Goal: Transaction & Acquisition: Purchase product/service

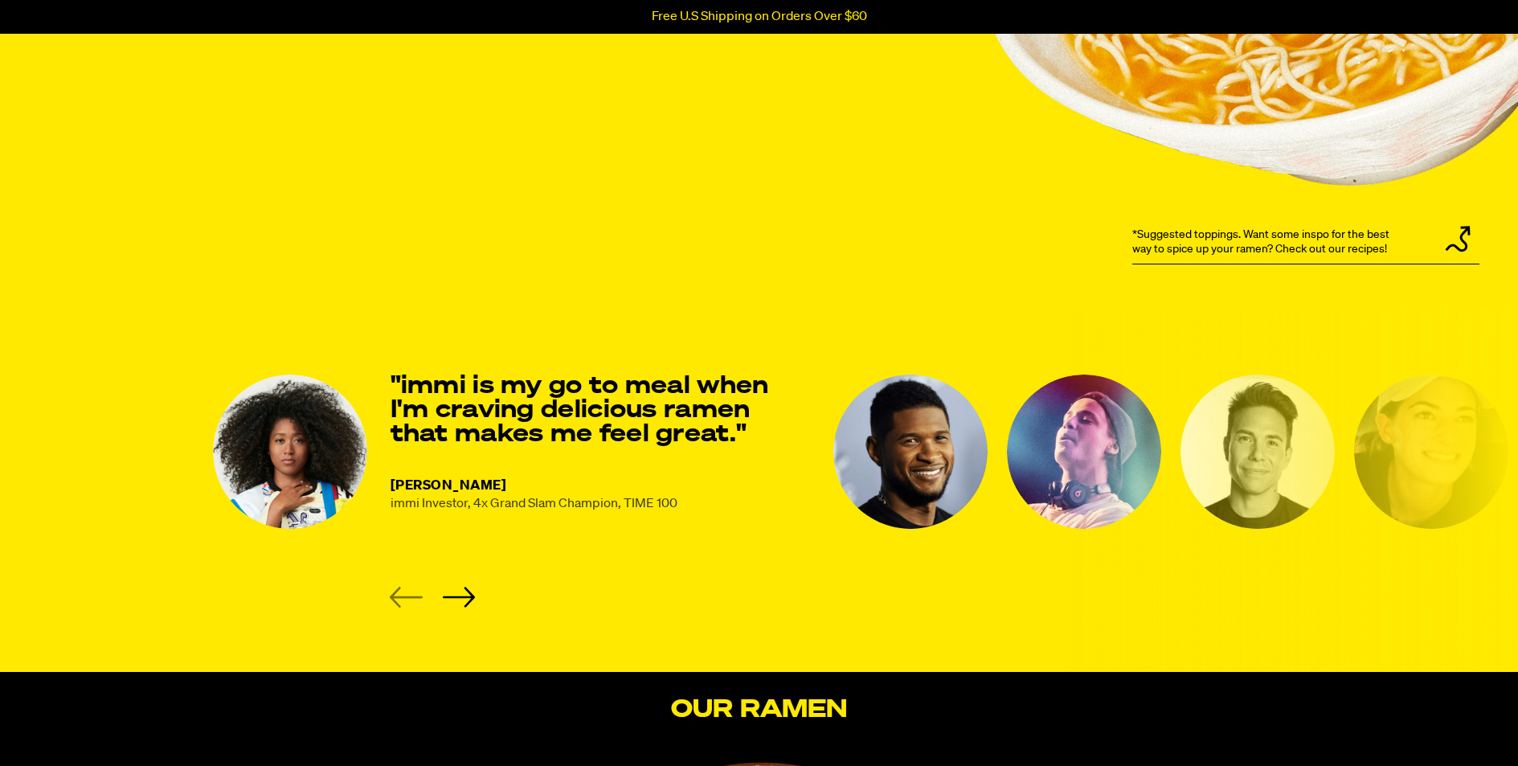
scroll to position [1917, 0]
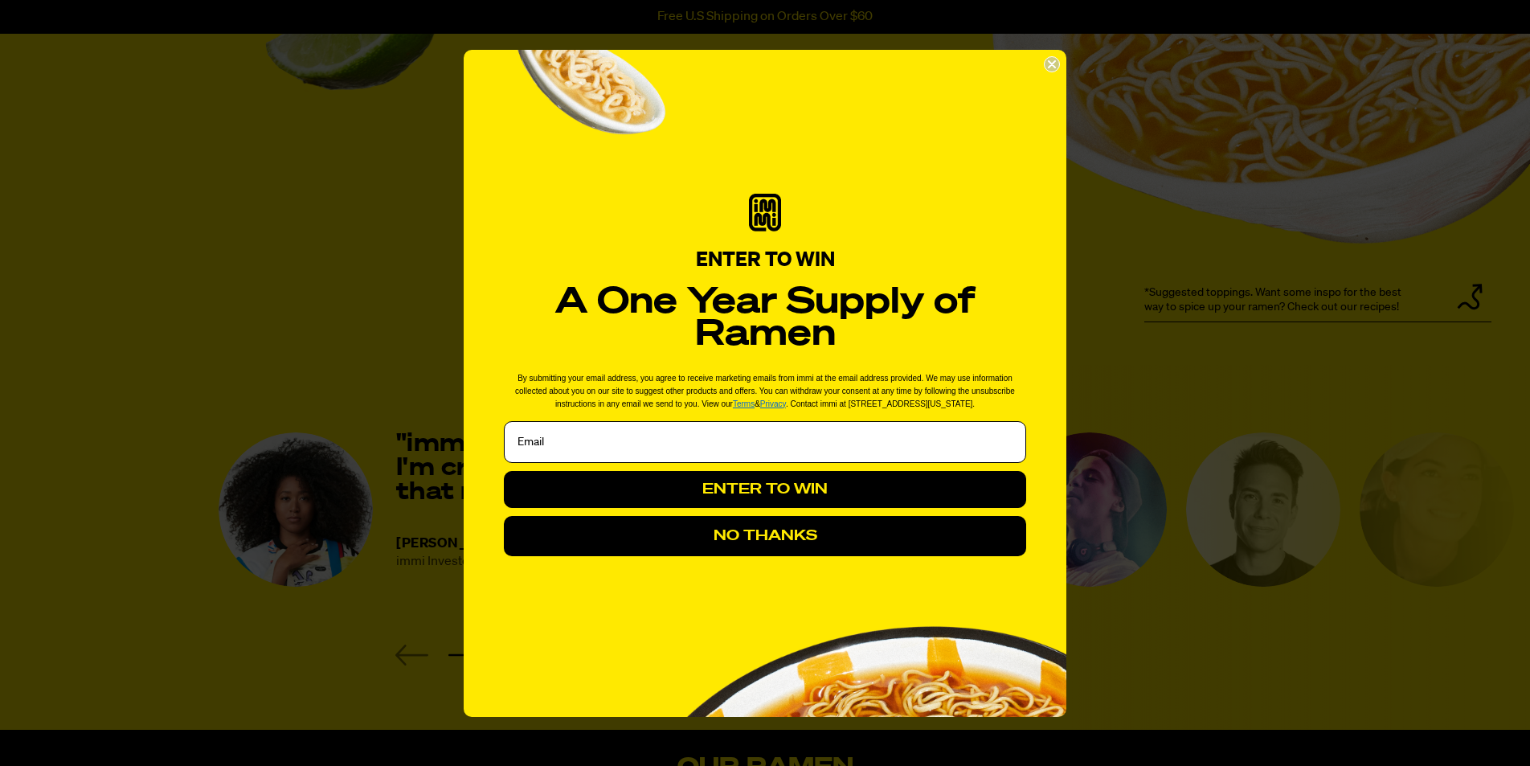
click at [1008, 66] on icon "Close dialog" at bounding box center [1052, 64] width 6 height 6
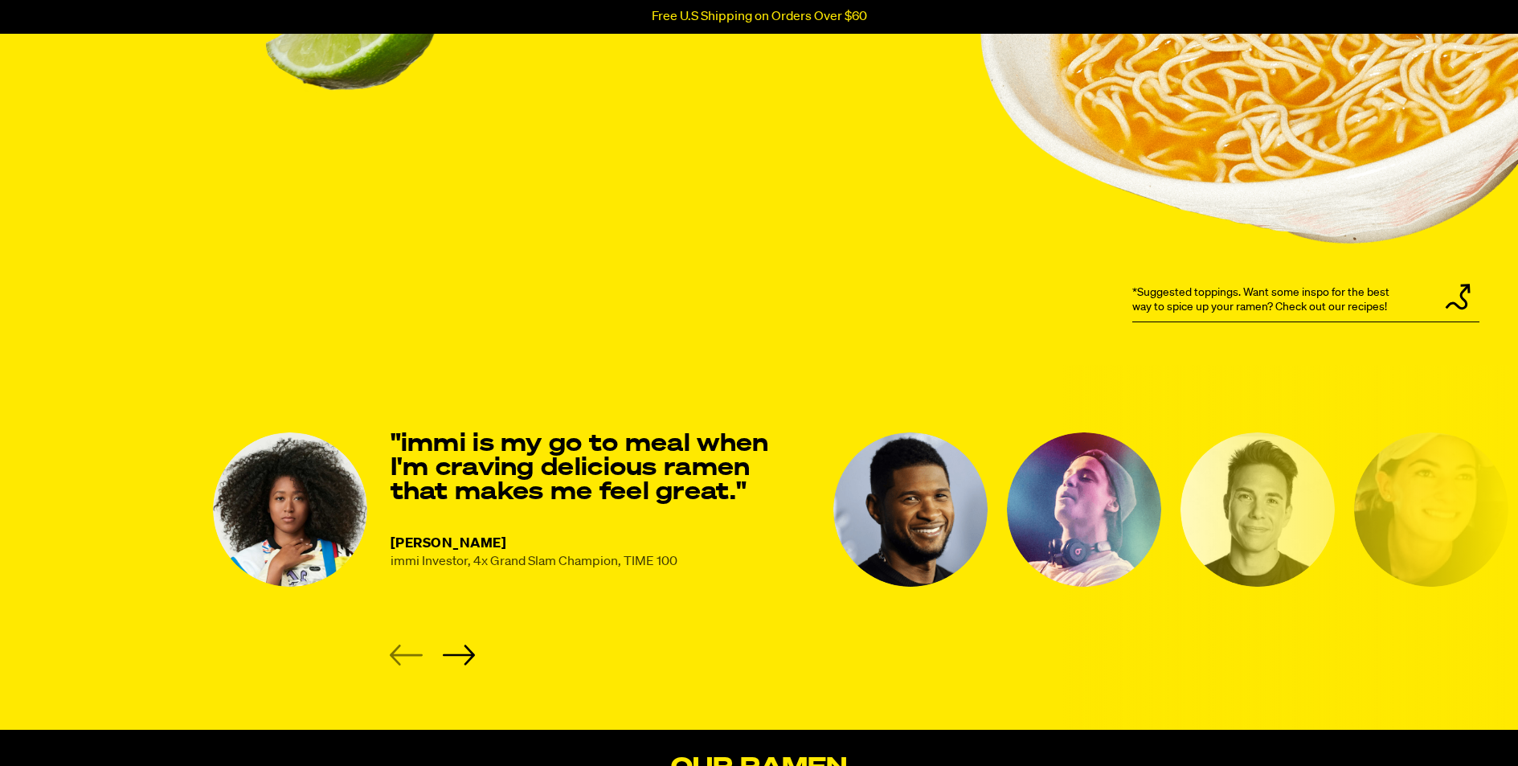
click at [880, 542] on img "2 of 8" at bounding box center [910, 509] width 154 height 154
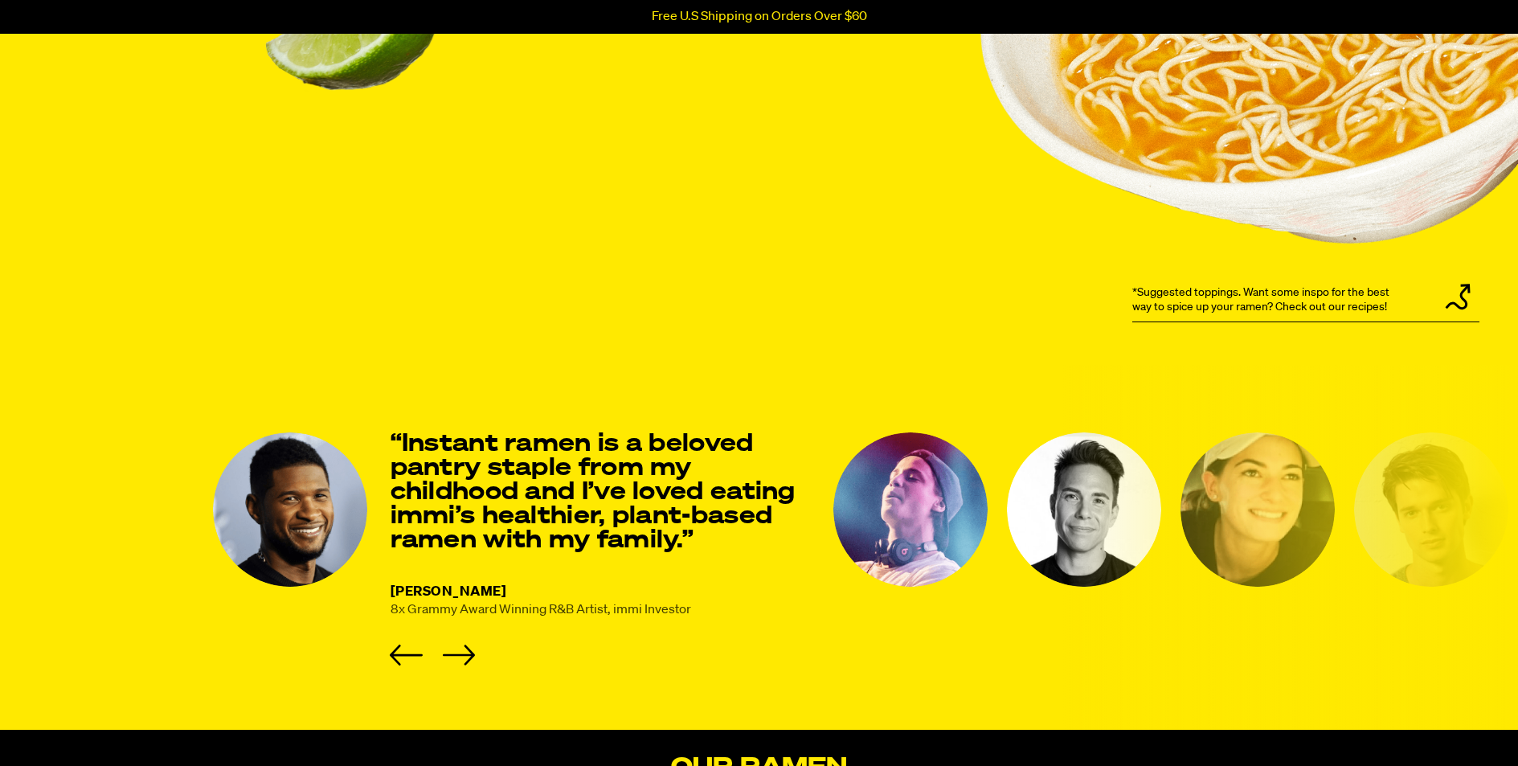
click at [903, 517] on img "3 of 8" at bounding box center [910, 509] width 154 height 154
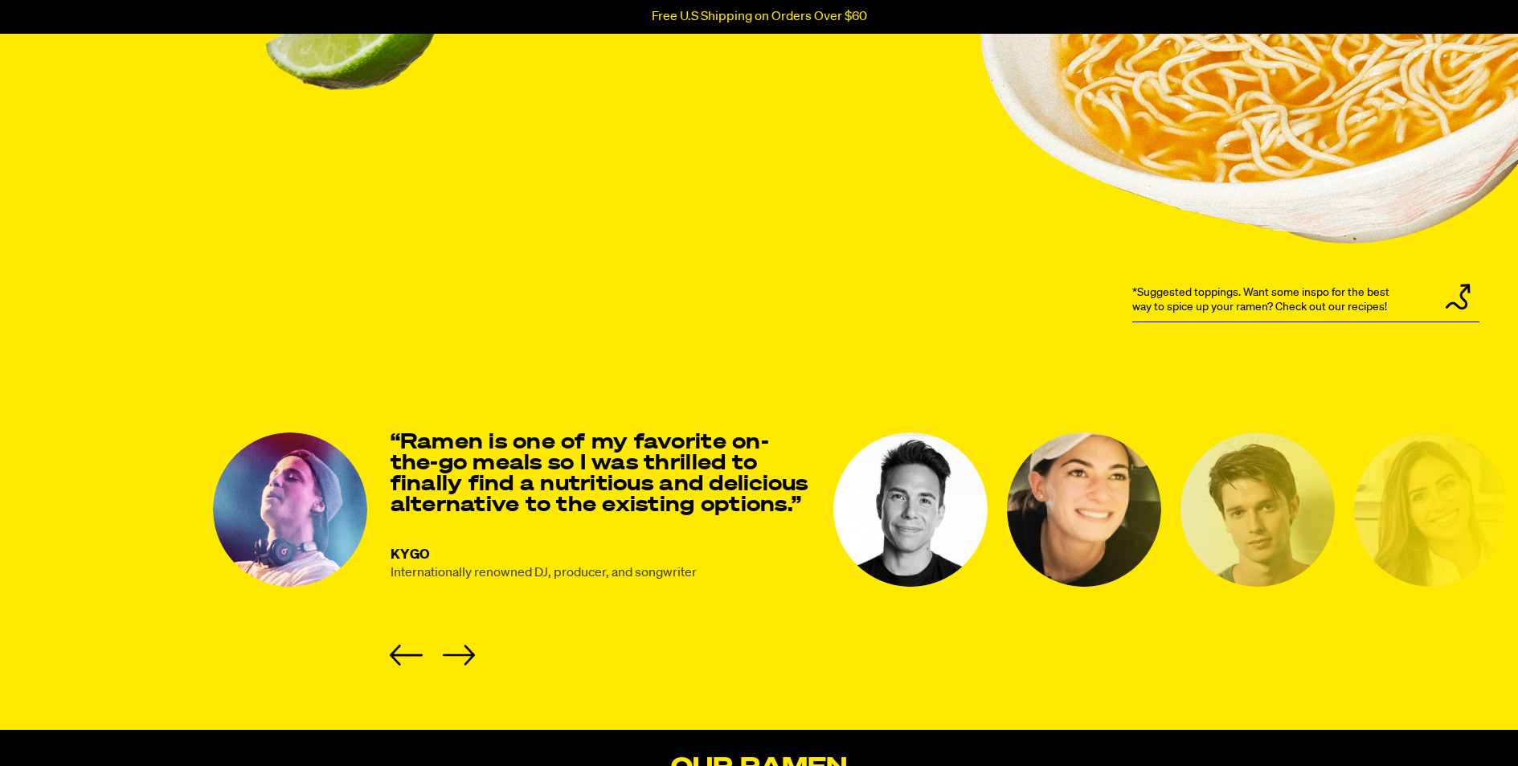
click at [894, 519] on img "4 of 8" at bounding box center [910, 509] width 154 height 154
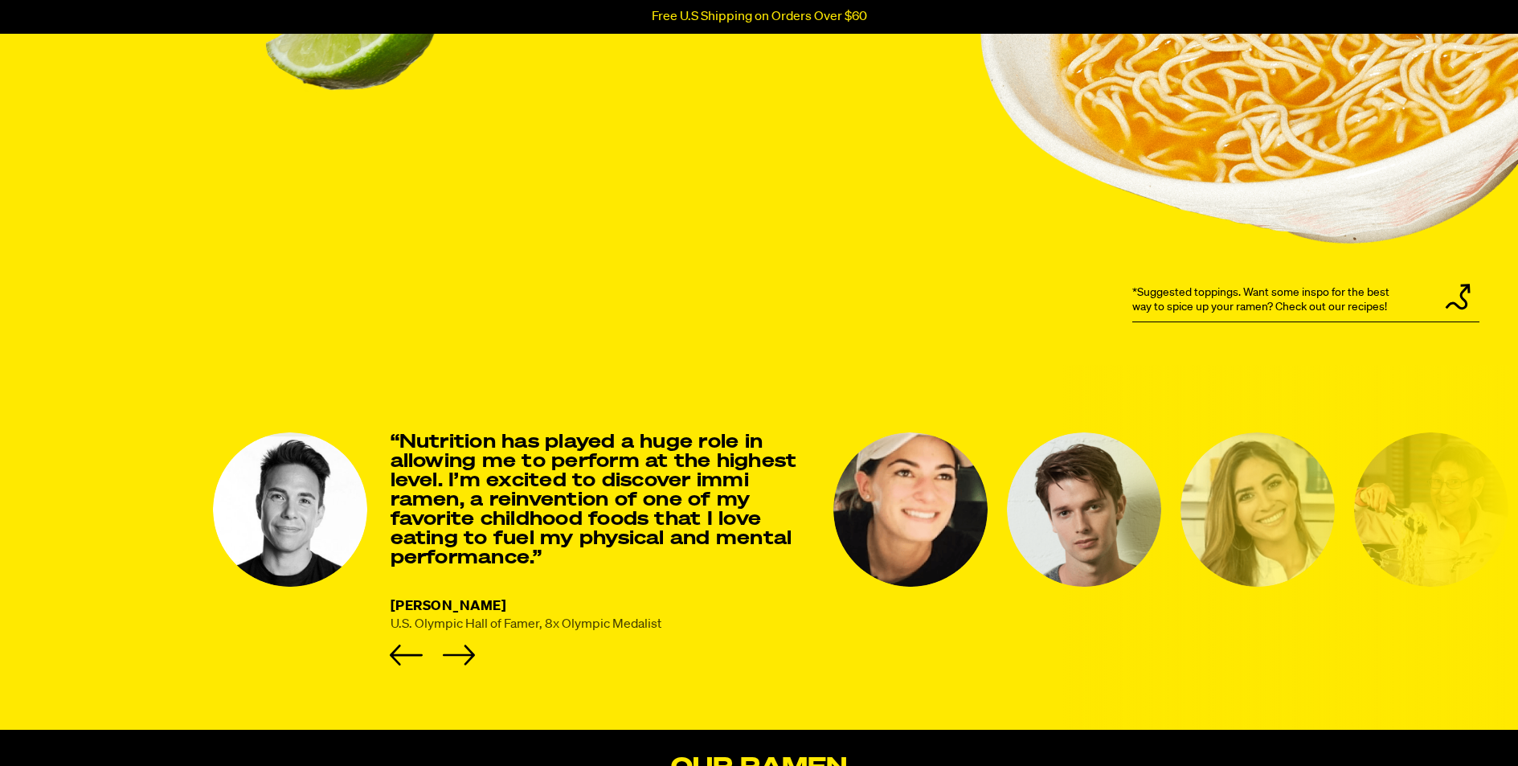
click at [894, 521] on img "5 of 8" at bounding box center [910, 509] width 154 height 154
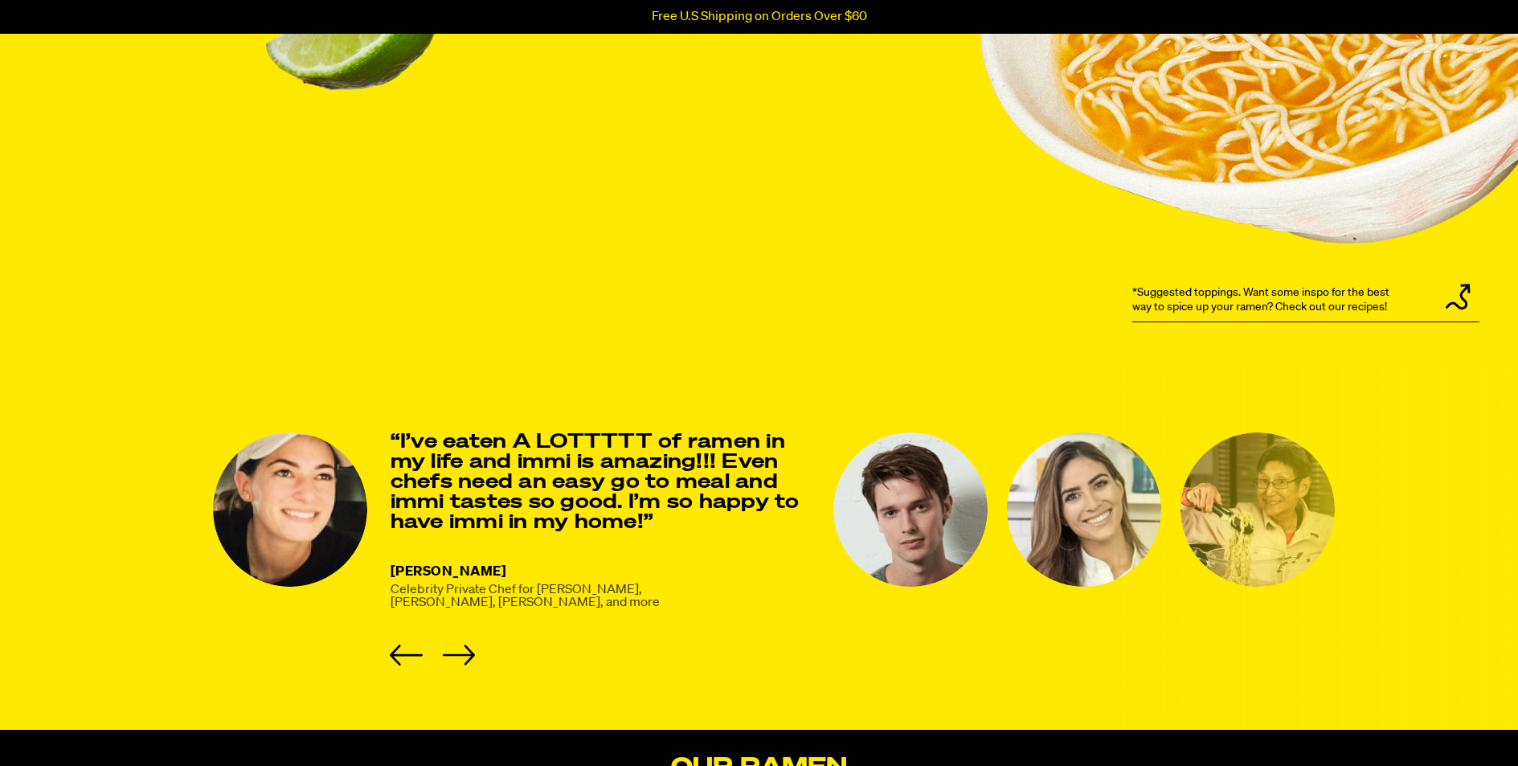
click at [894, 521] on img "6 of 8" at bounding box center [910, 509] width 154 height 154
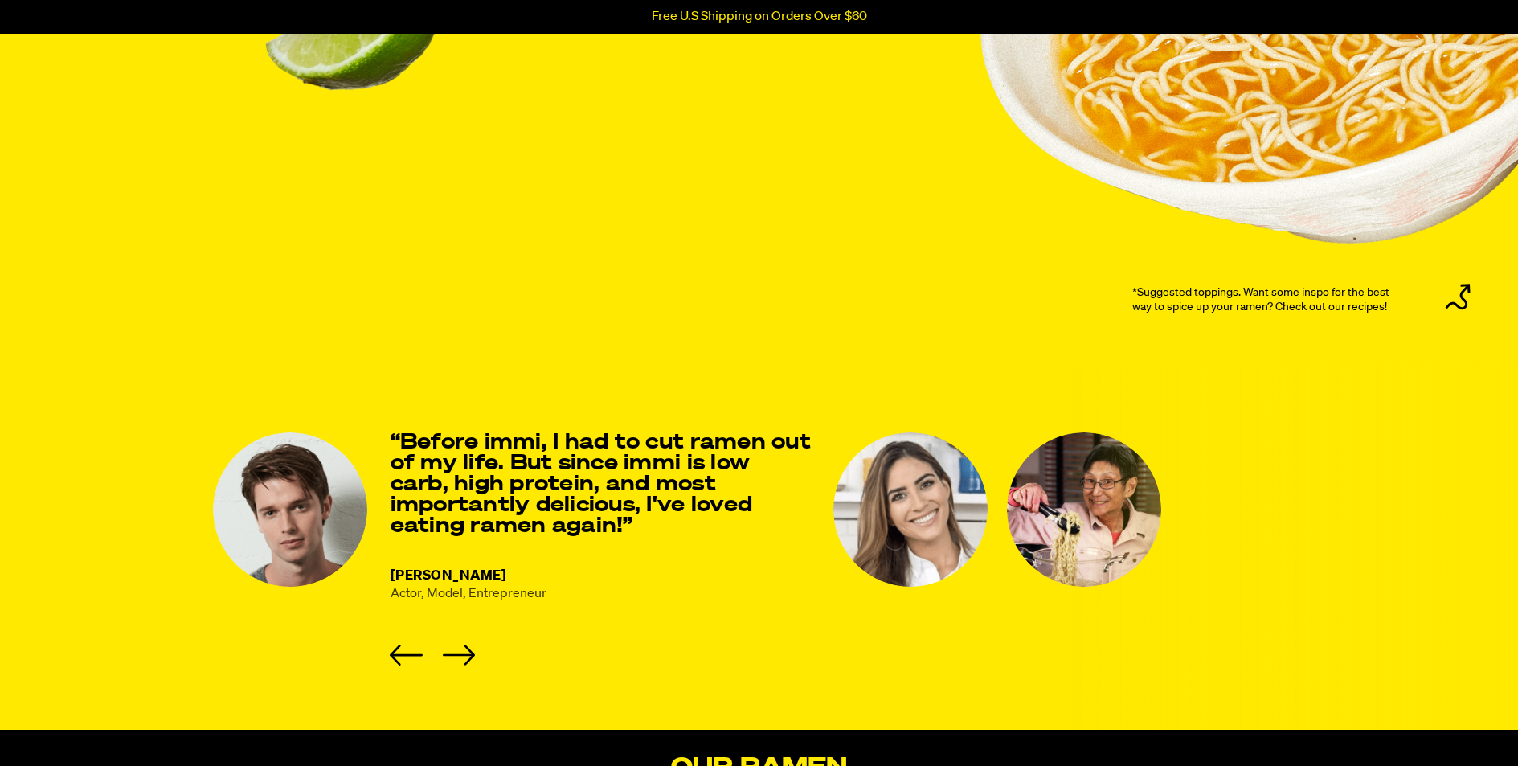
click at [894, 521] on img "7 of 8" at bounding box center [910, 509] width 154 height 154
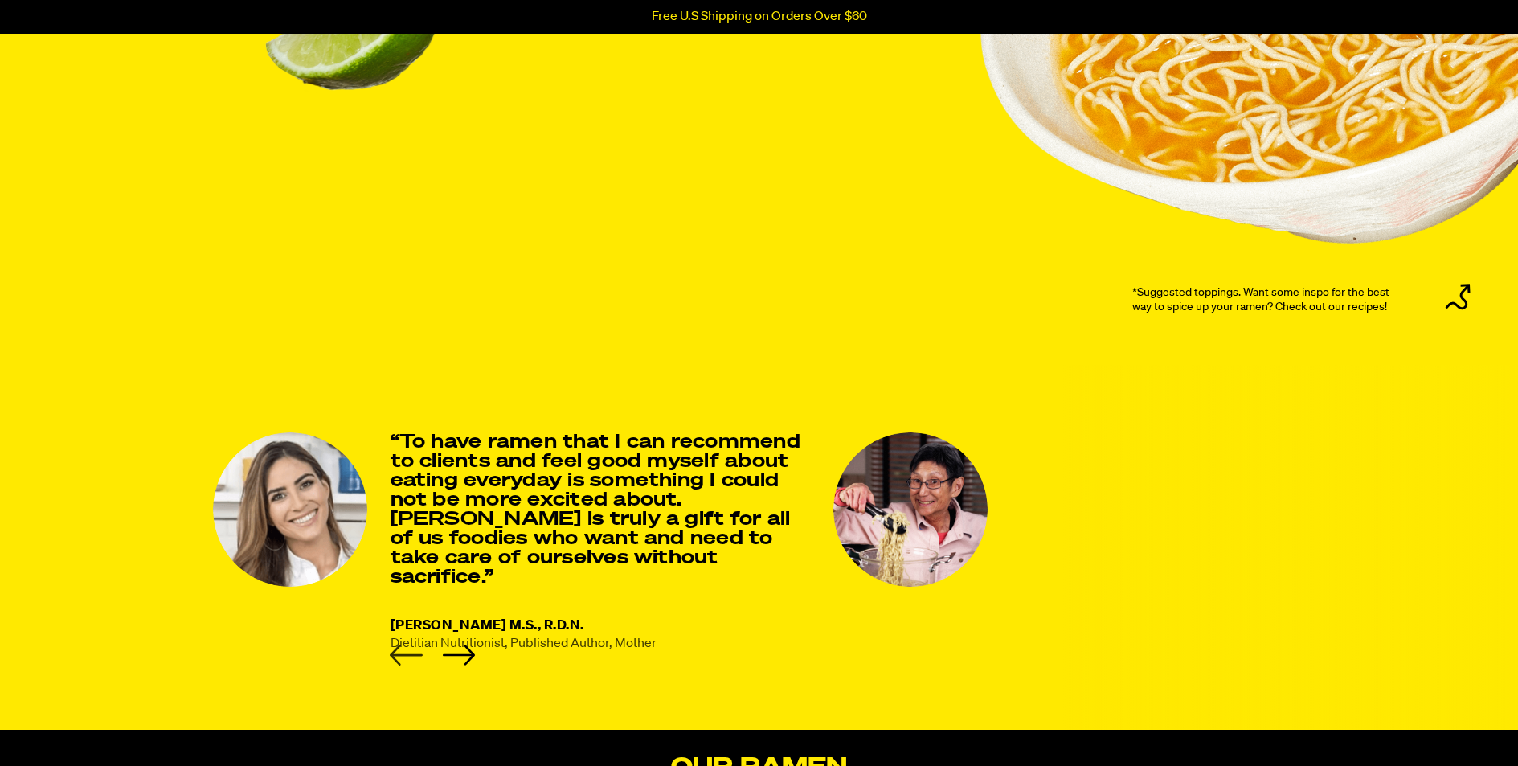
click at [415, 661] on icon "Previous slide" at bounding box center [406, 654] width 33 height 21
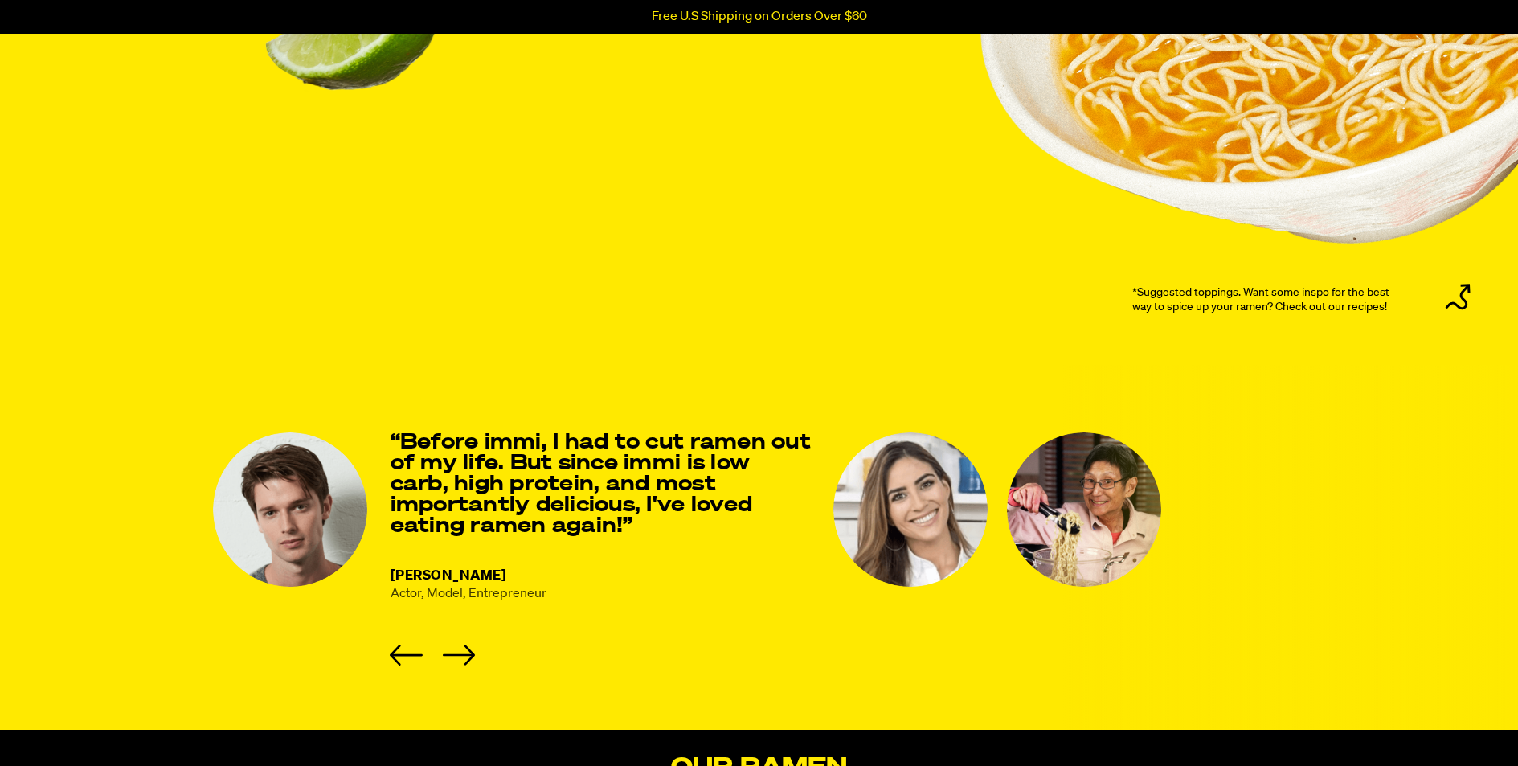
click at [1008, 537] on img "8 of 8" at bounding box center [1084, 509] width 154 height 154
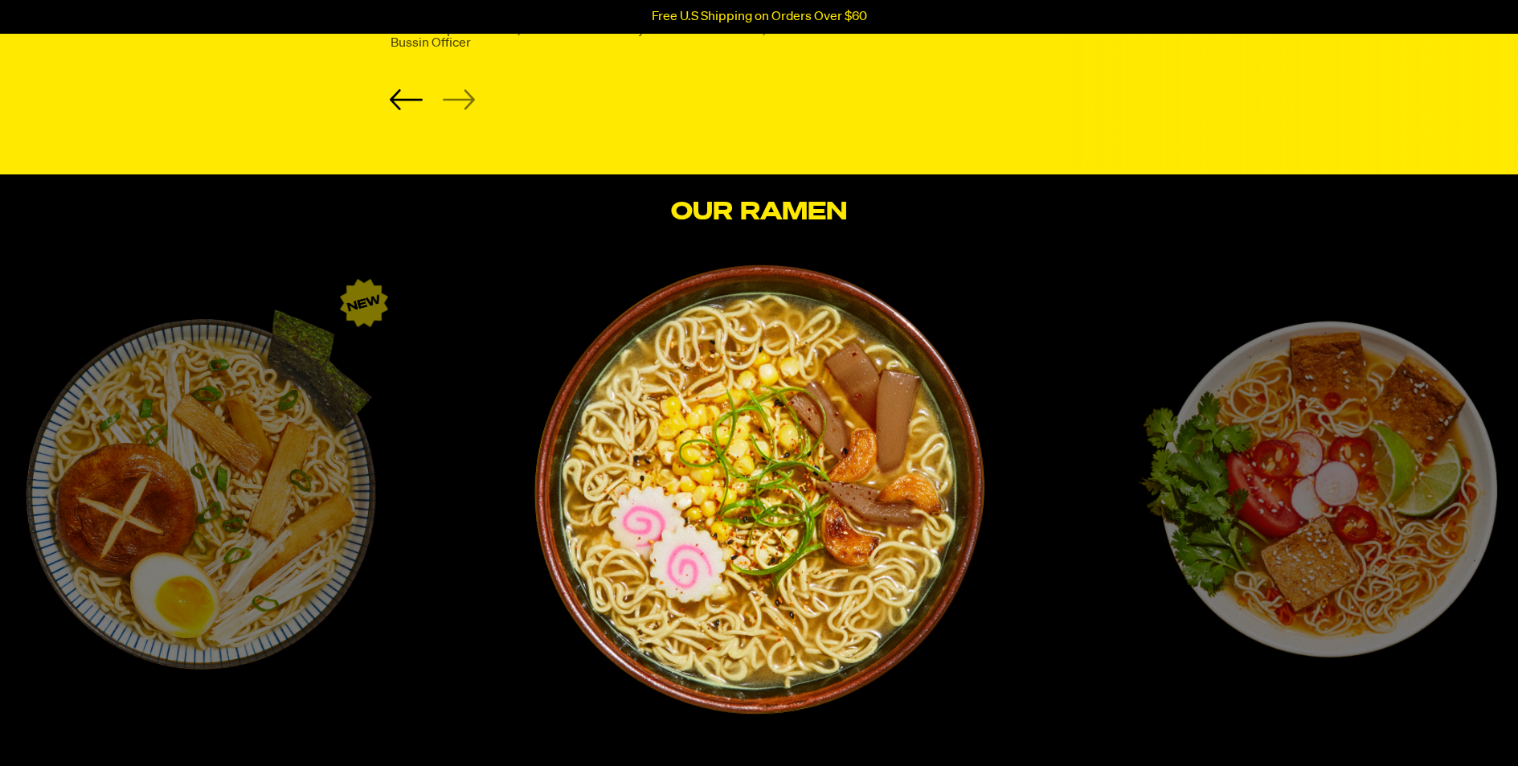
scroll to position [2474, 0]
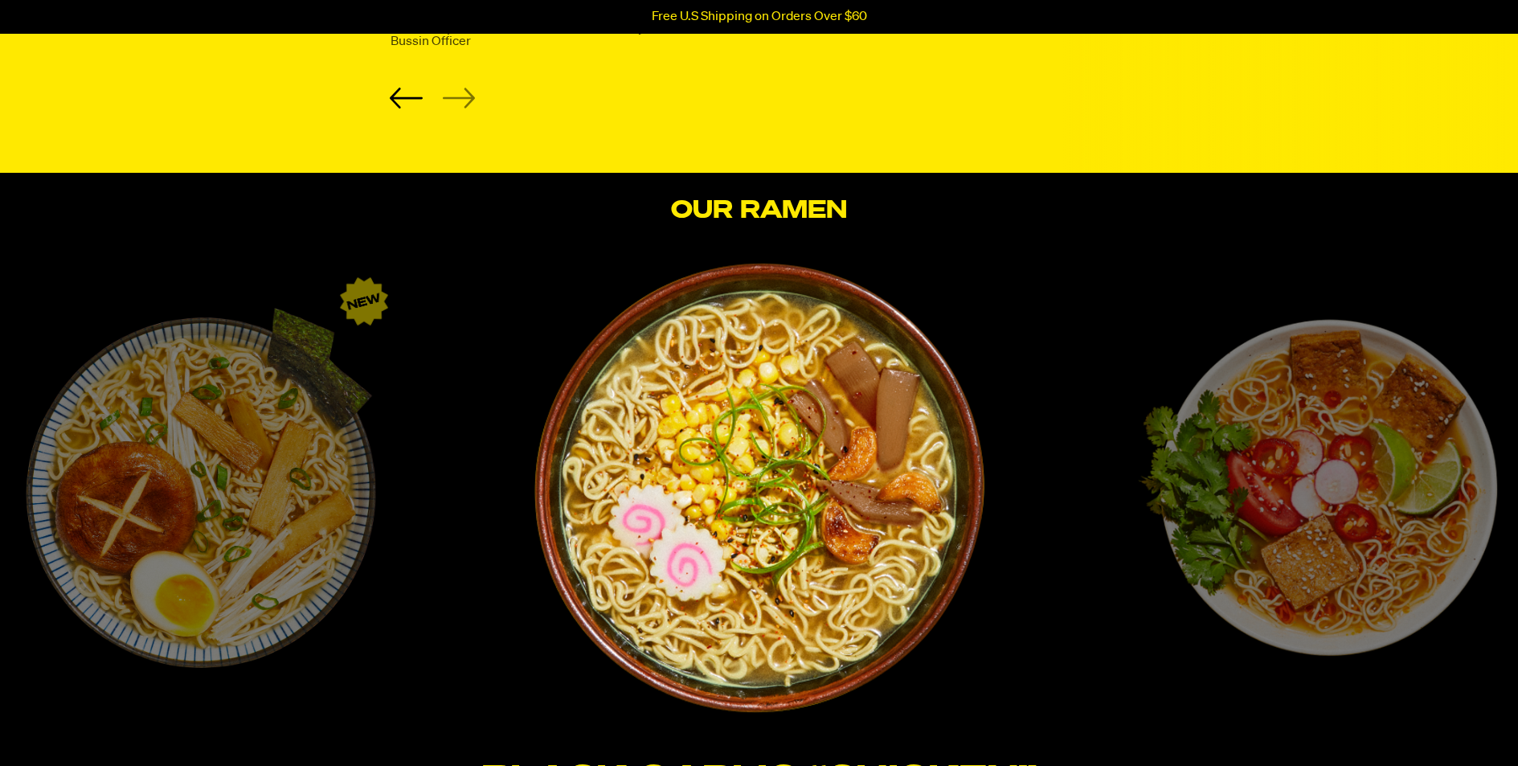
click at [1008, 460] on div "Tom Yum “Shrimp” Fresh, bright, and zesty. A vibrant bowl to slurp under the co…" at bounding box center [1317, 593] width 558 height 661
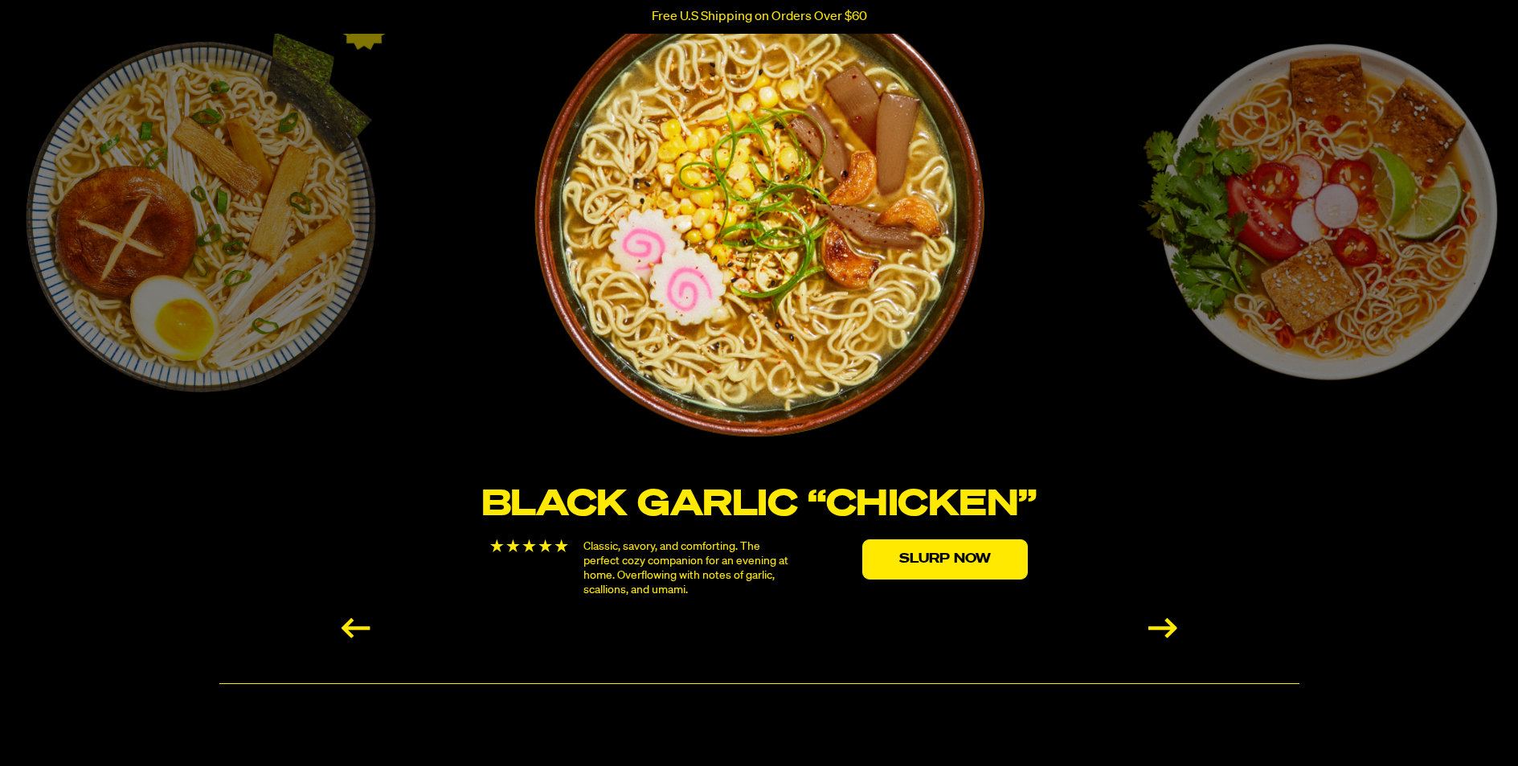
scroll to position [2749, 0]
click at [1008, 620] on div "Next slide" at bounding box center [1162, 629] width 29 height 20
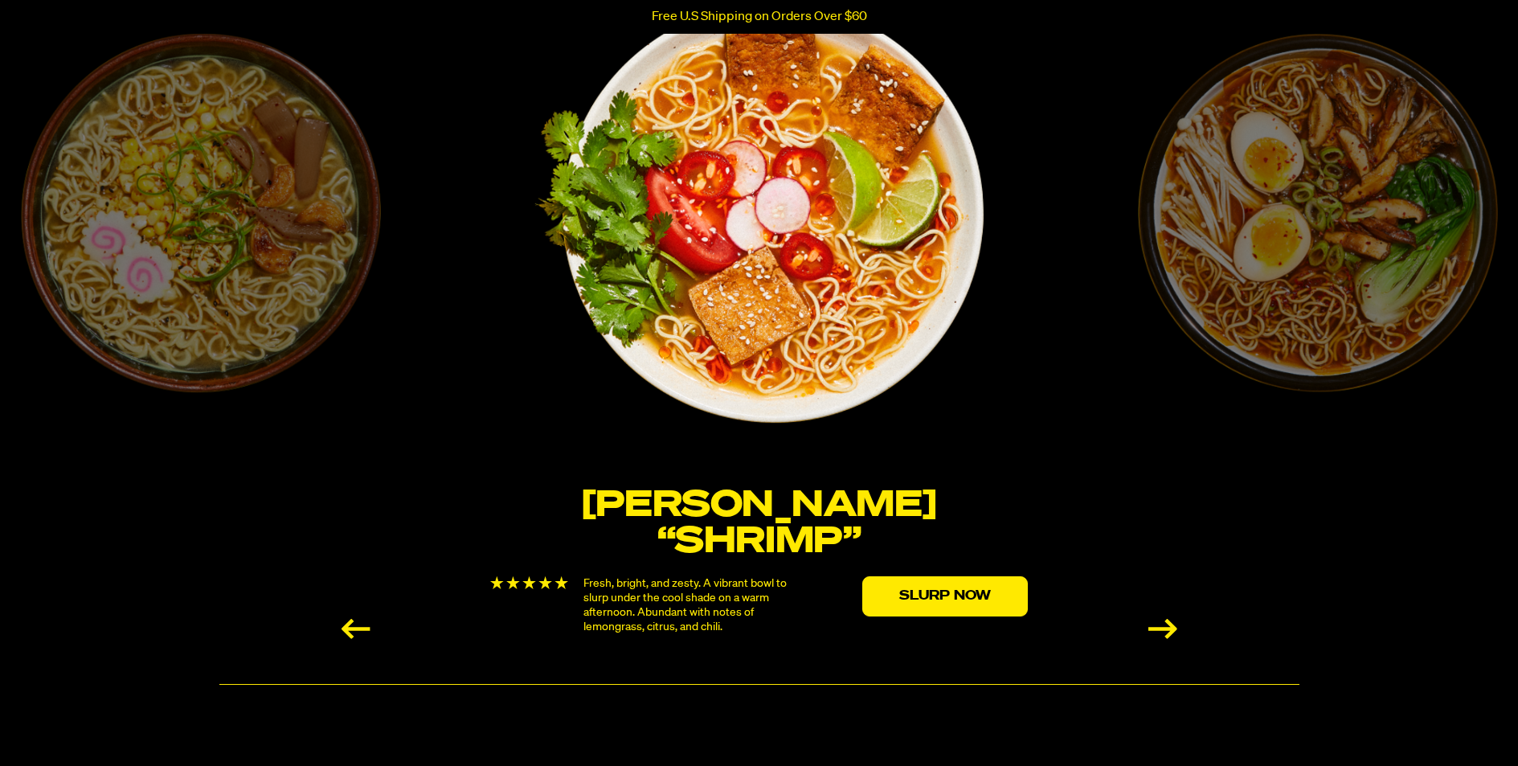
click at [1008, 620] on div "Next slide" at bounding box center [1162, 629] width 29 height 20
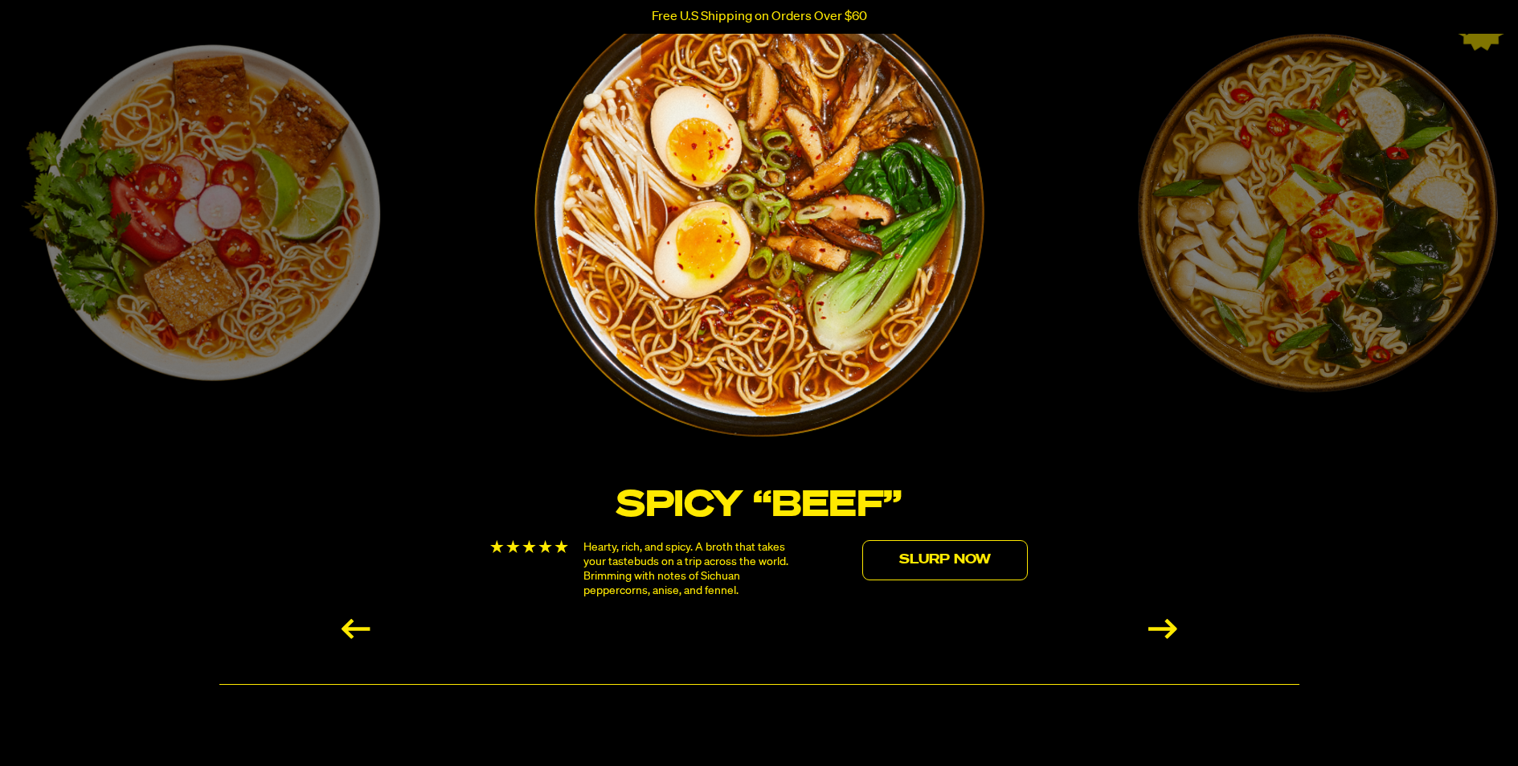
click at [880, 556] on link "Slurp Now" at bounding box center [945, 560] width 166 height 40
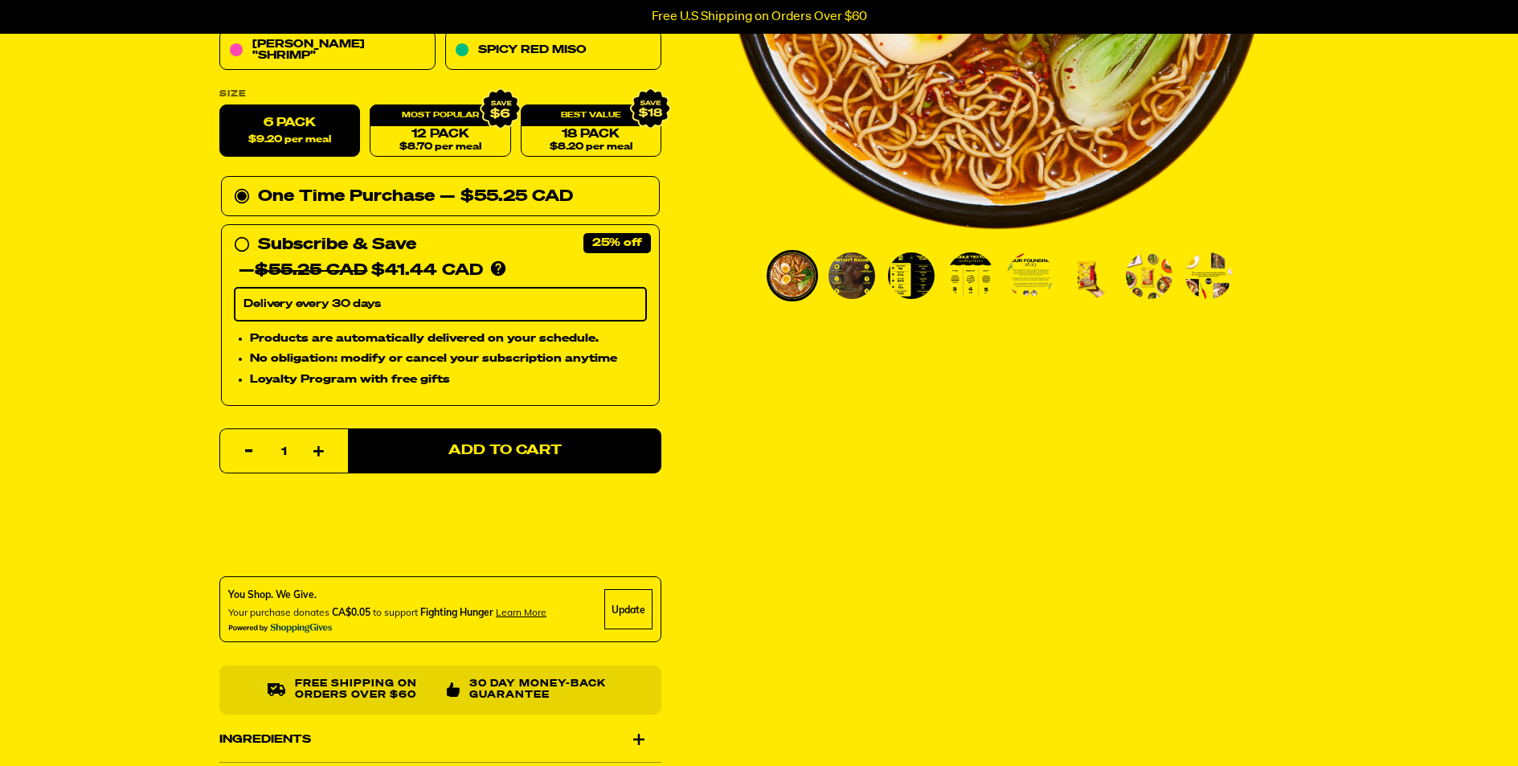
scroll to position [461, 0]
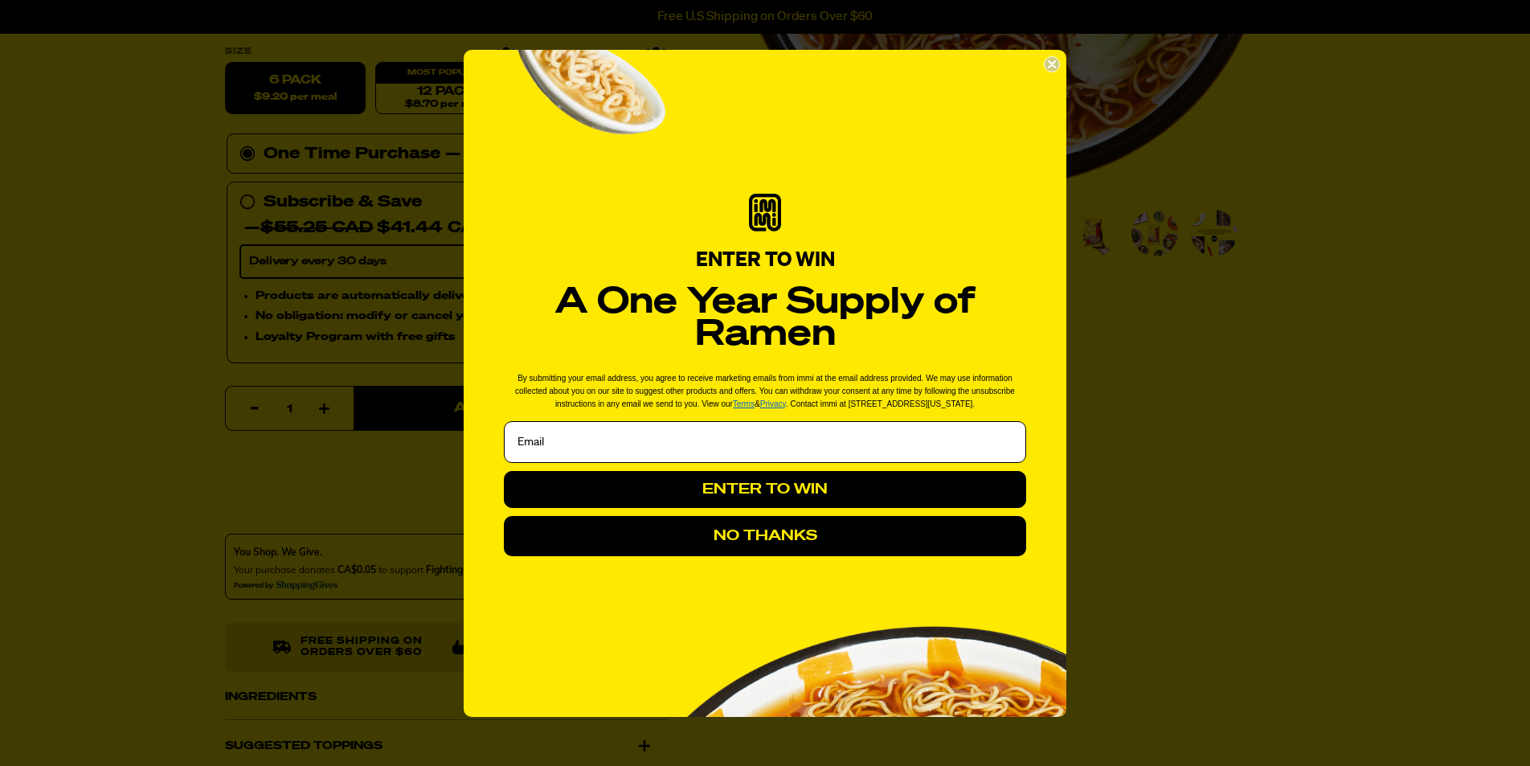
drag, startPoint x: 1051, startPoint y: 63, endPoint x: 1027, endPoint y: 126, distance: 67.2
click at [1051, 63] on icon "Close dialog" at bounding box center [1052, 64] width 6 height 6
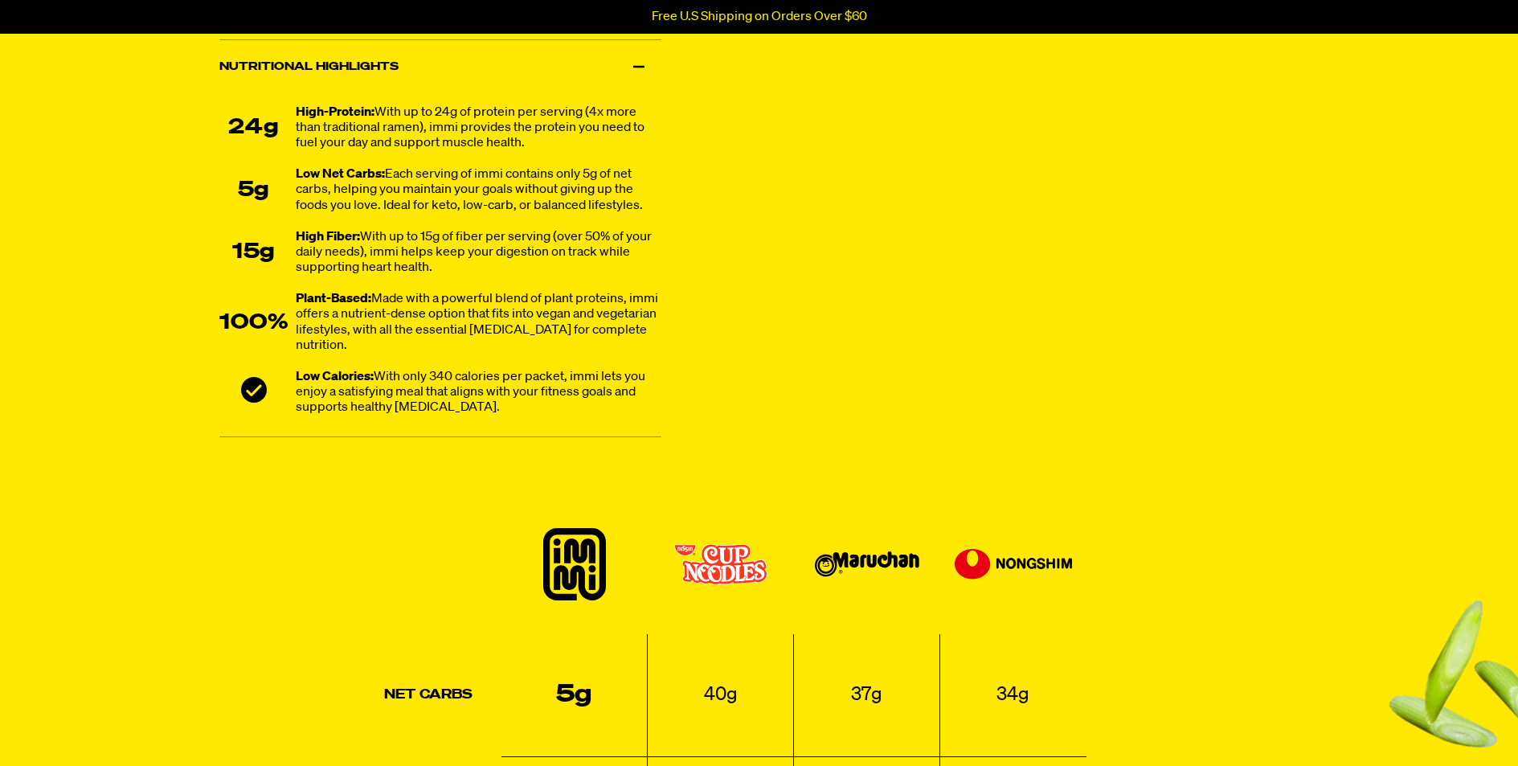
scroll to position [1070, 0]
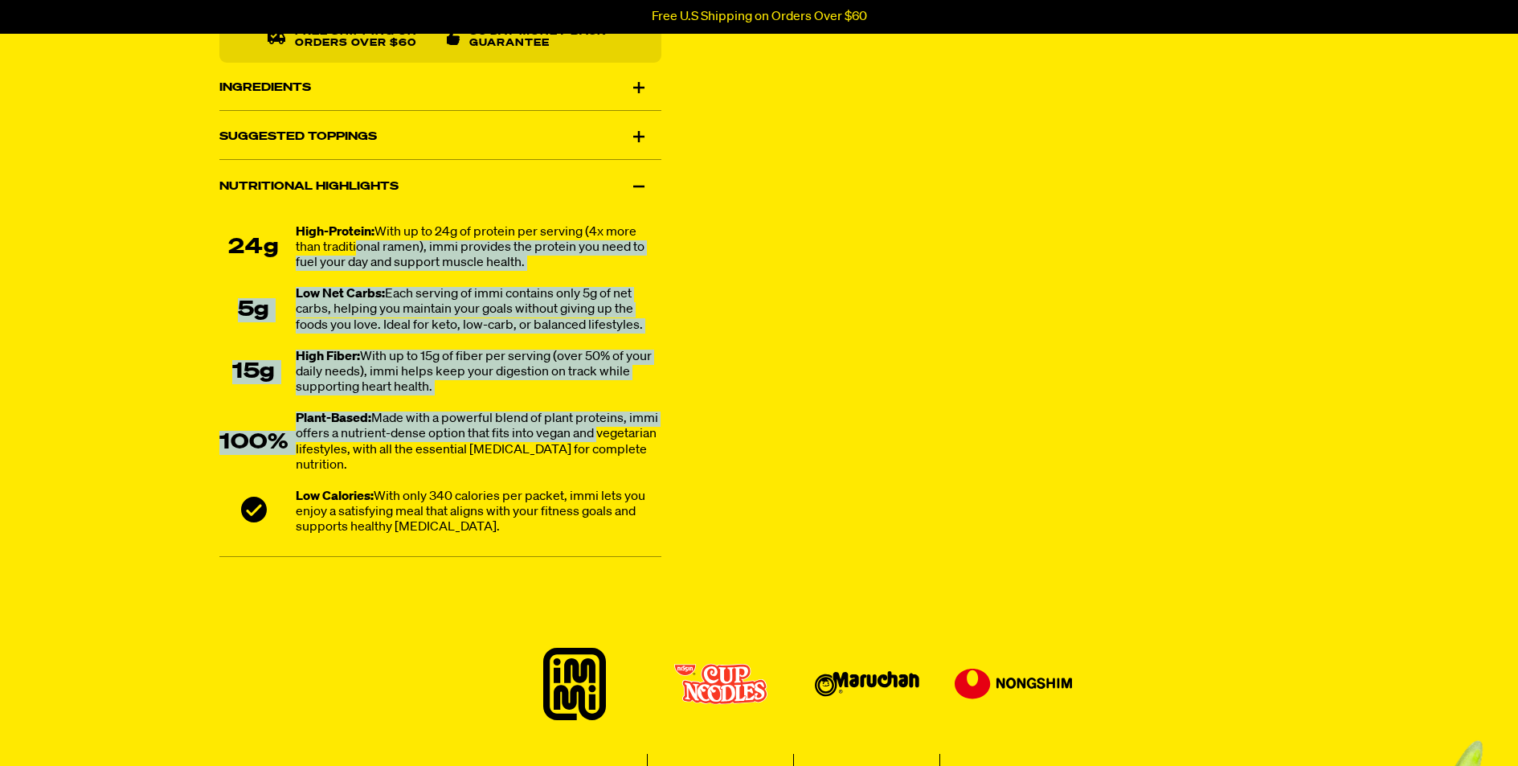
drag, startPoint x: 353, startPoint y: 249, endPoint x: 608, endPoint y: 436, distance: 316.3
click at [609, 436] on ul "24g High-Protein: With up to 24g of protein per serving (4x more than tradition…" at bounding box center [440, 380] width 442 height 311
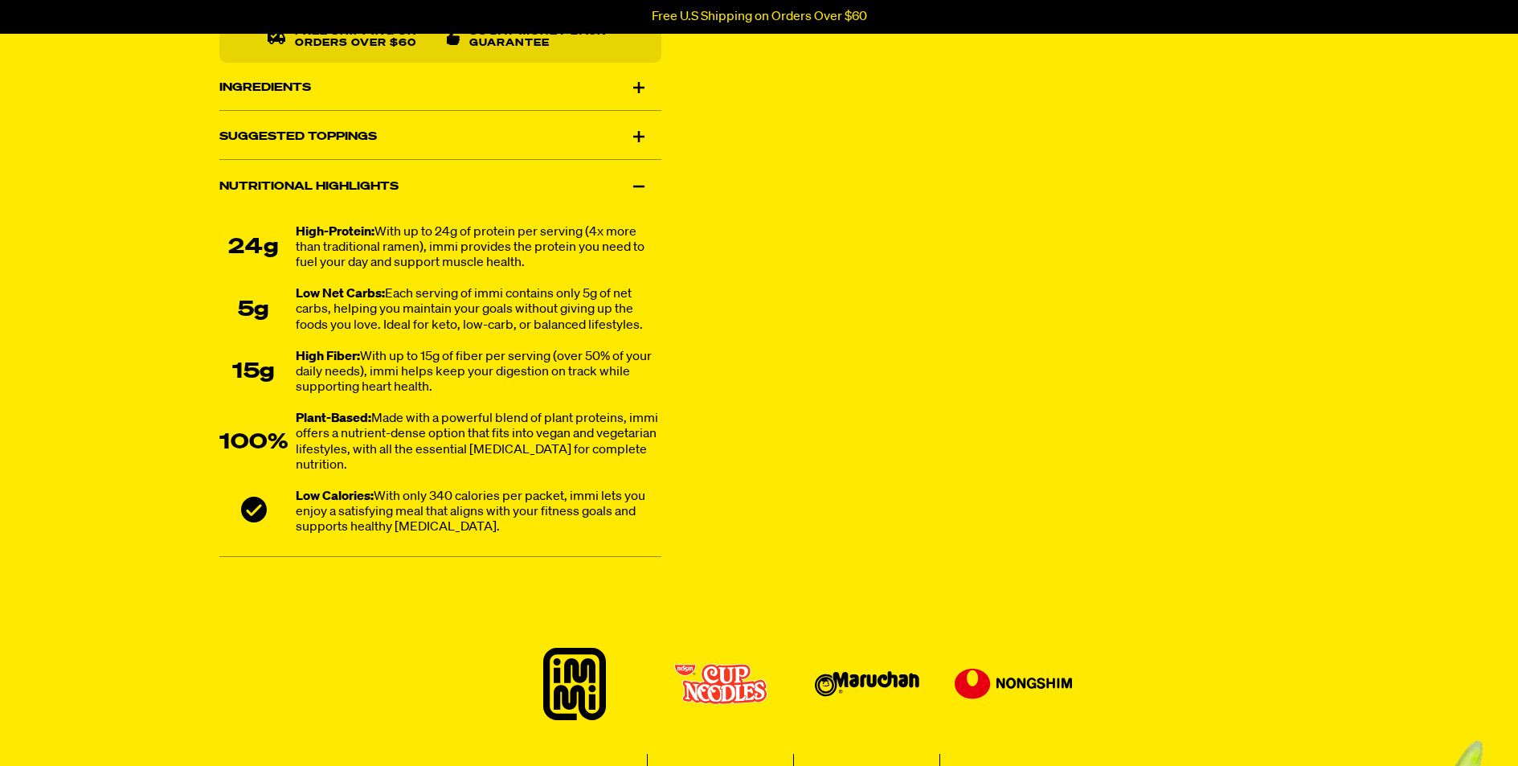
drag, startPoint x: 674, startPoint y: 446, endPoint x: 699, endPoint y: 456, distance: 26.7
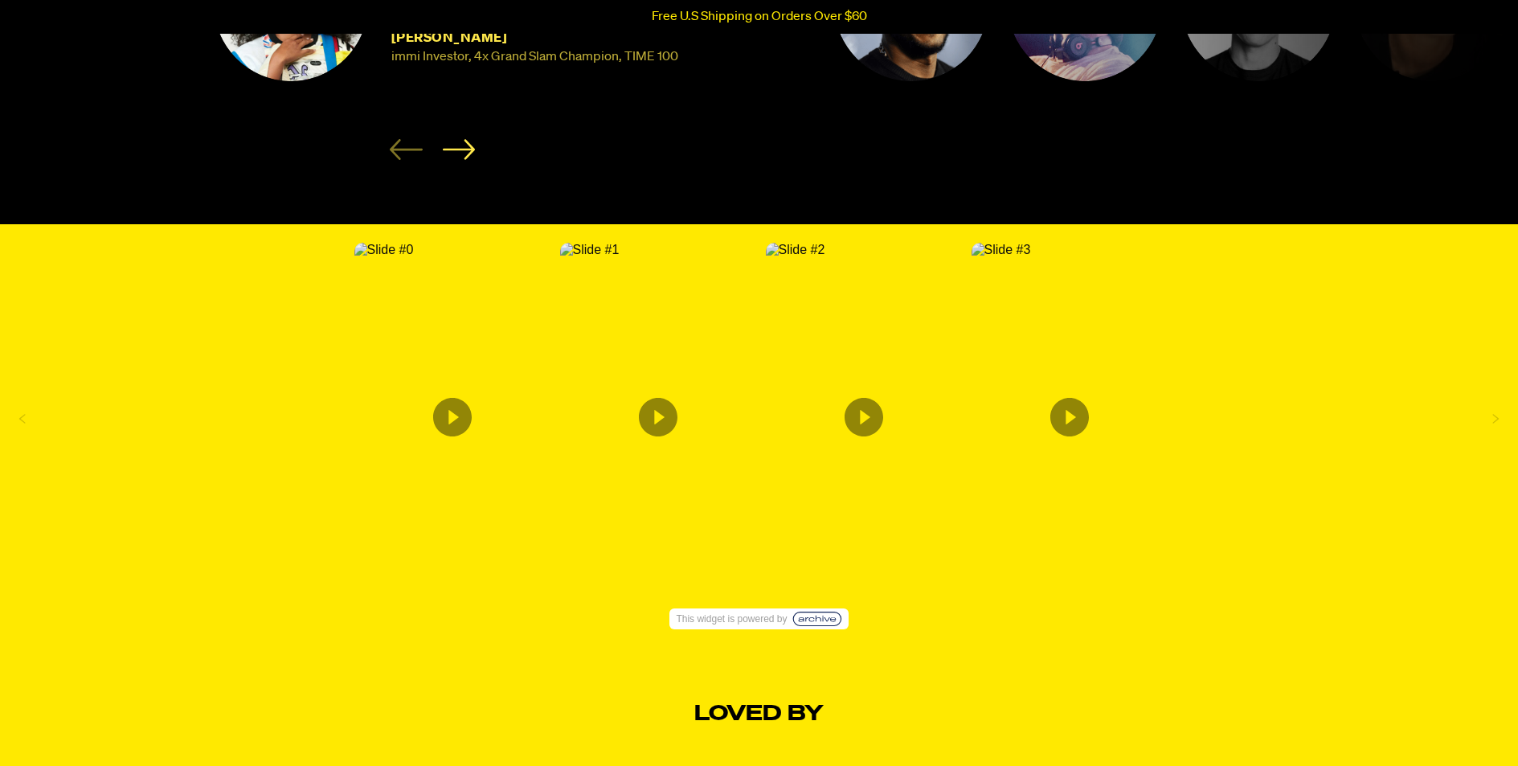
scroll to position [2800, 0]
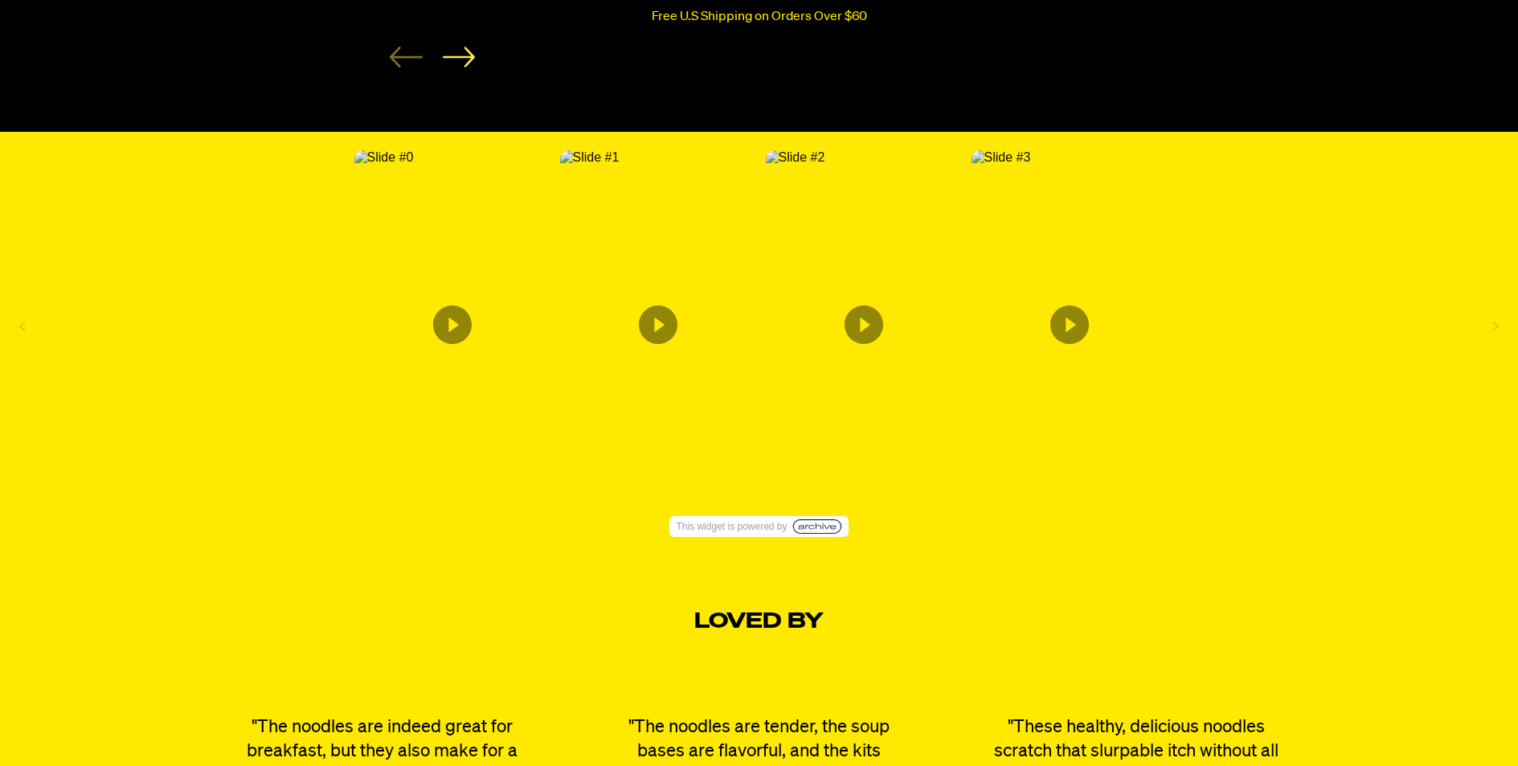
drag, startPoint x: 966, startPoint y: 323, endPoint x: 805, endPoint y: 330, distance: 160.9
click at [816, 330] on div "Content from Archive App" at bounding box center [862, 327] width 206 height 366
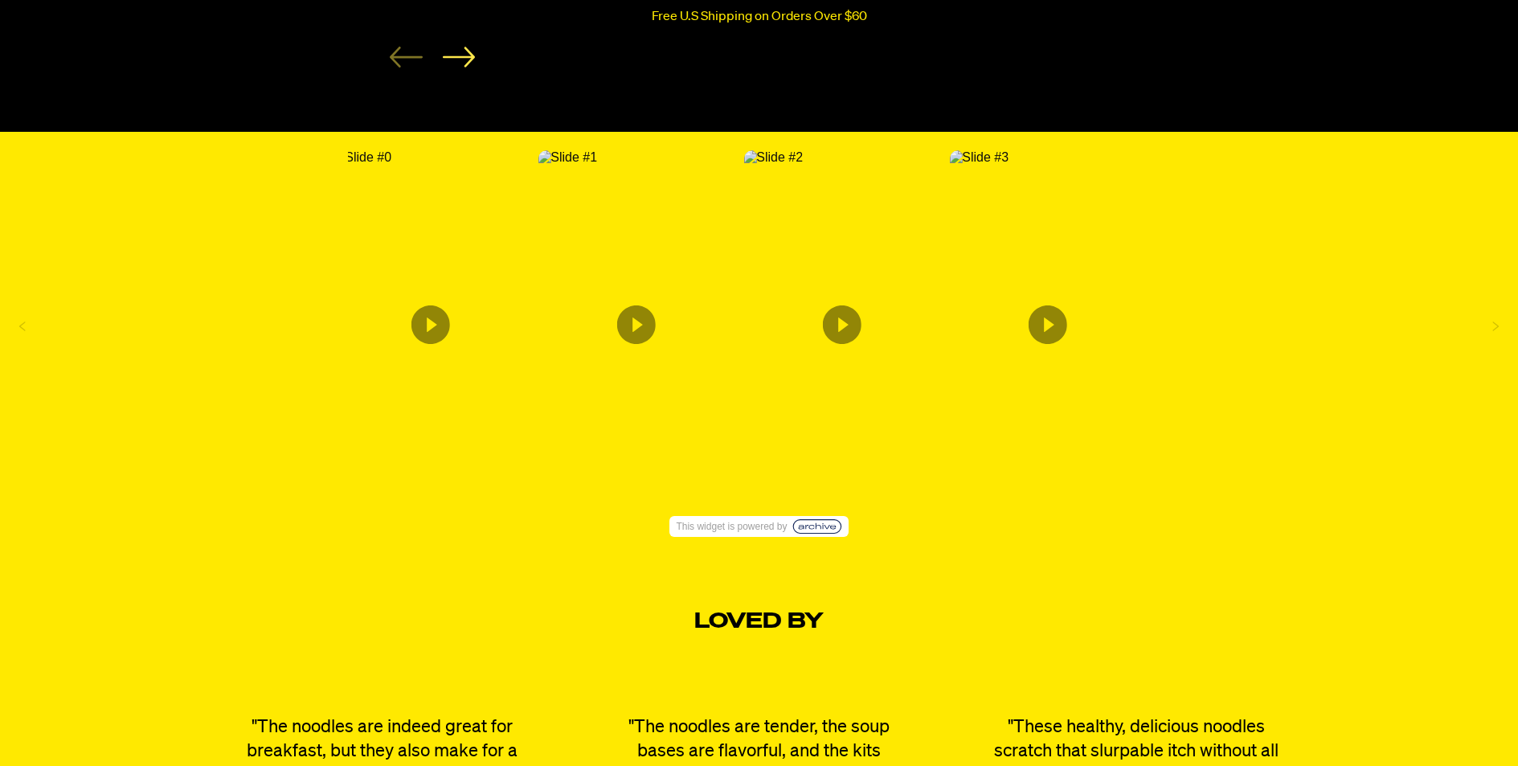
drag, startPoint x: 815, startPoint y: 332, endPoint x: 1278, endPoint y: 319, distance: 463.0
click at [1225, 324] on div at bounding box center [759, 327] width 1518 height 366
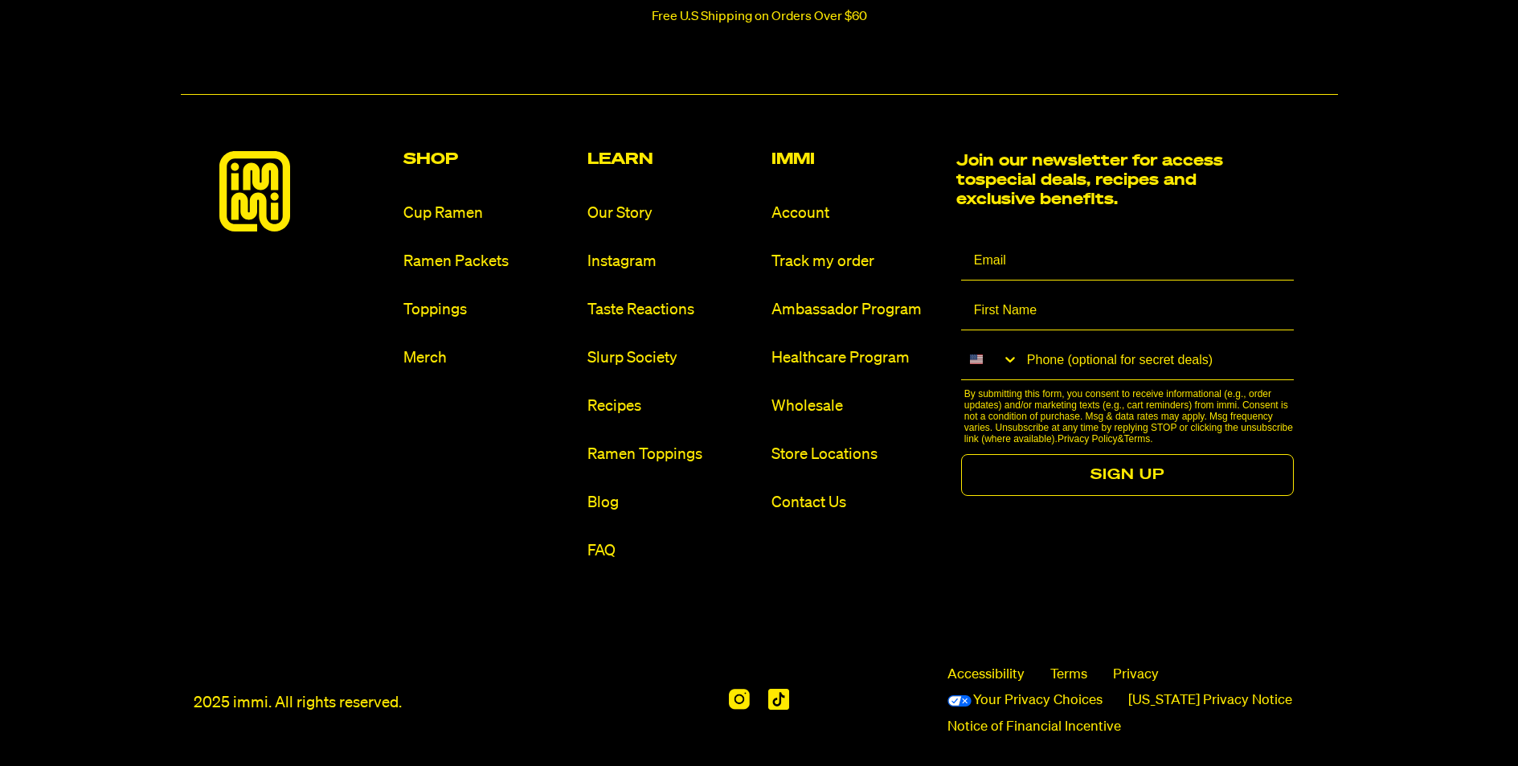
scroll to position [8985, 0]
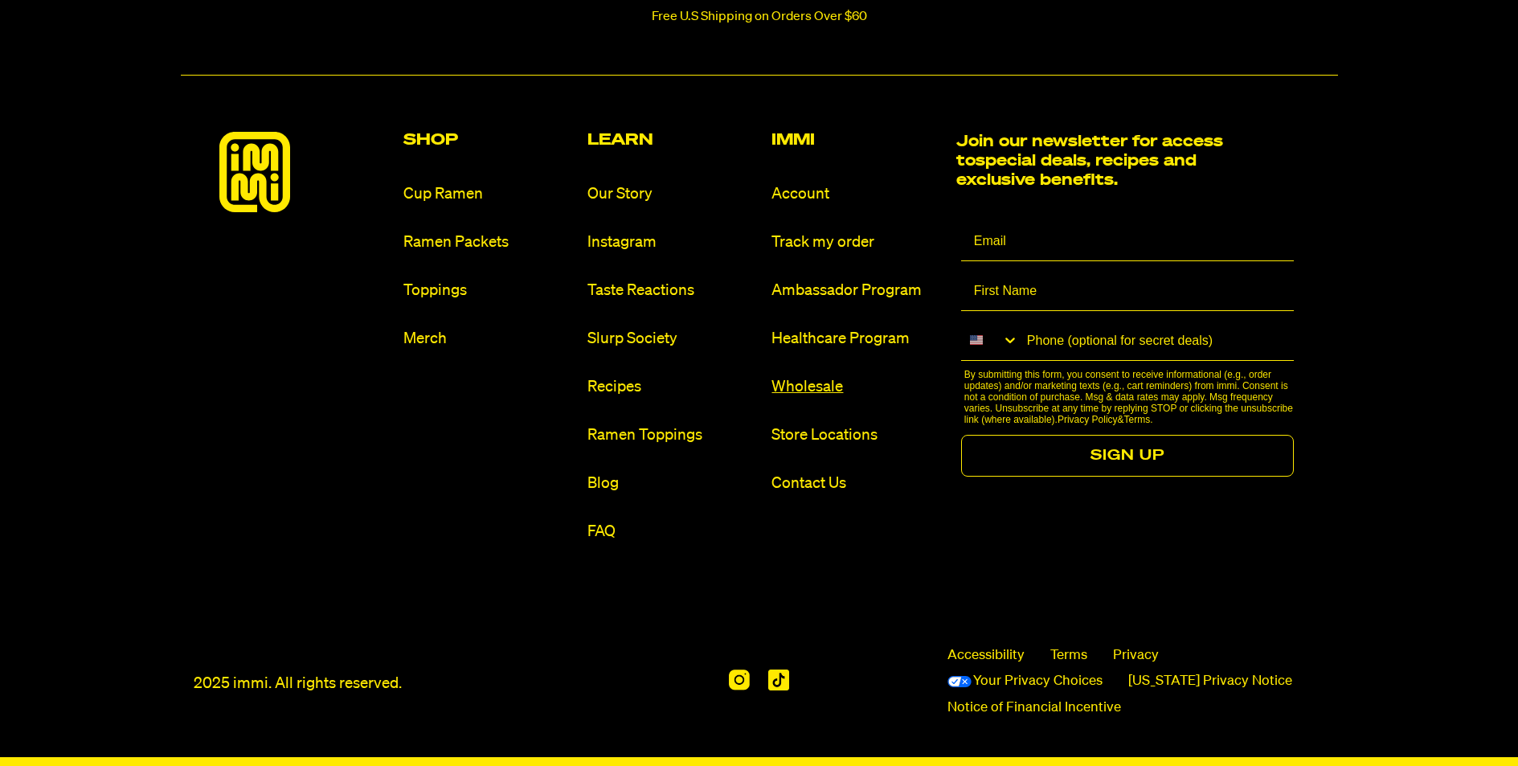
click at [814, 376] on link "Wholesale" at bounding box center [856, 387] width 171 height 22
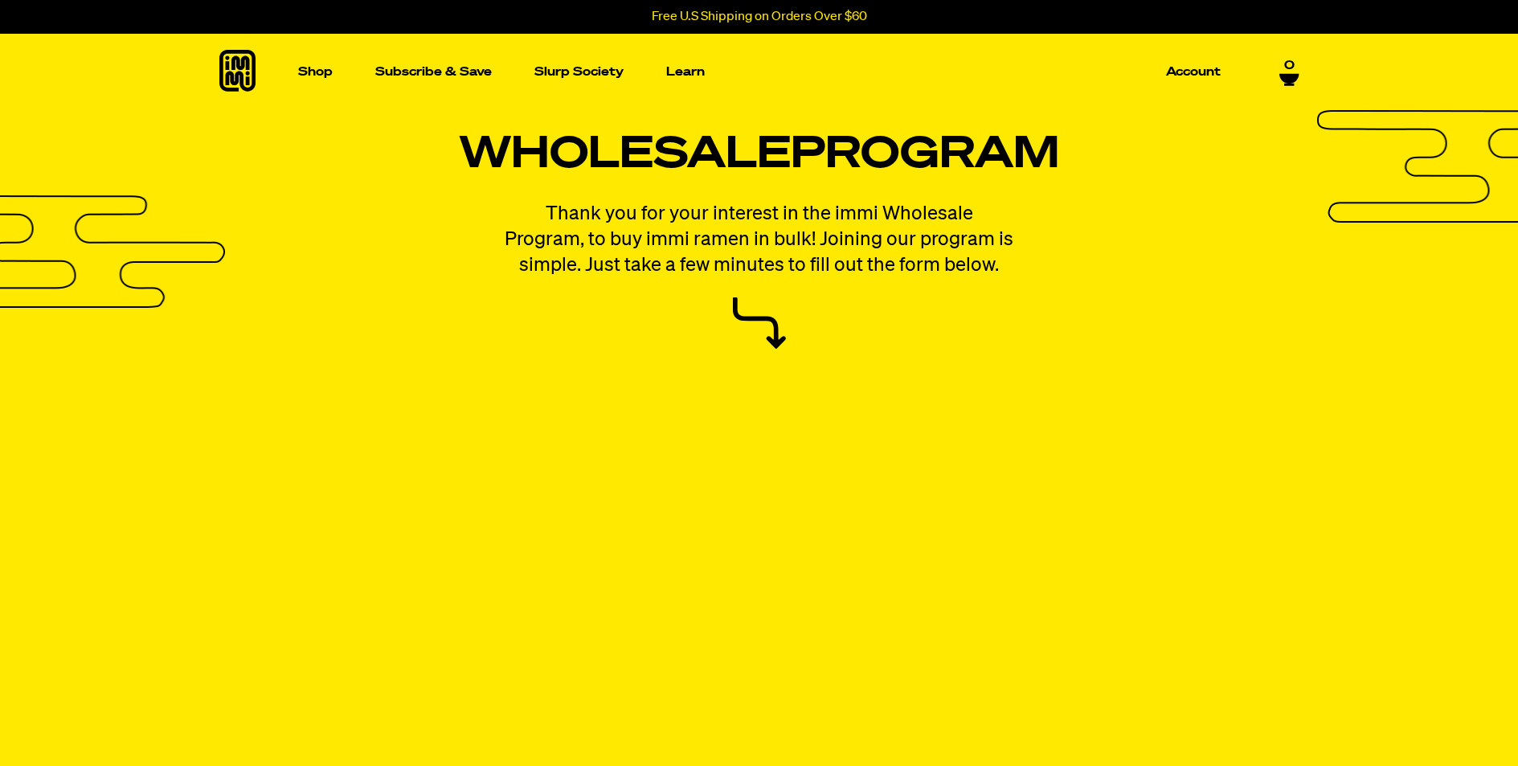
click at [231, 68] on icon at bounding box center [237, 71] width 36 height 42
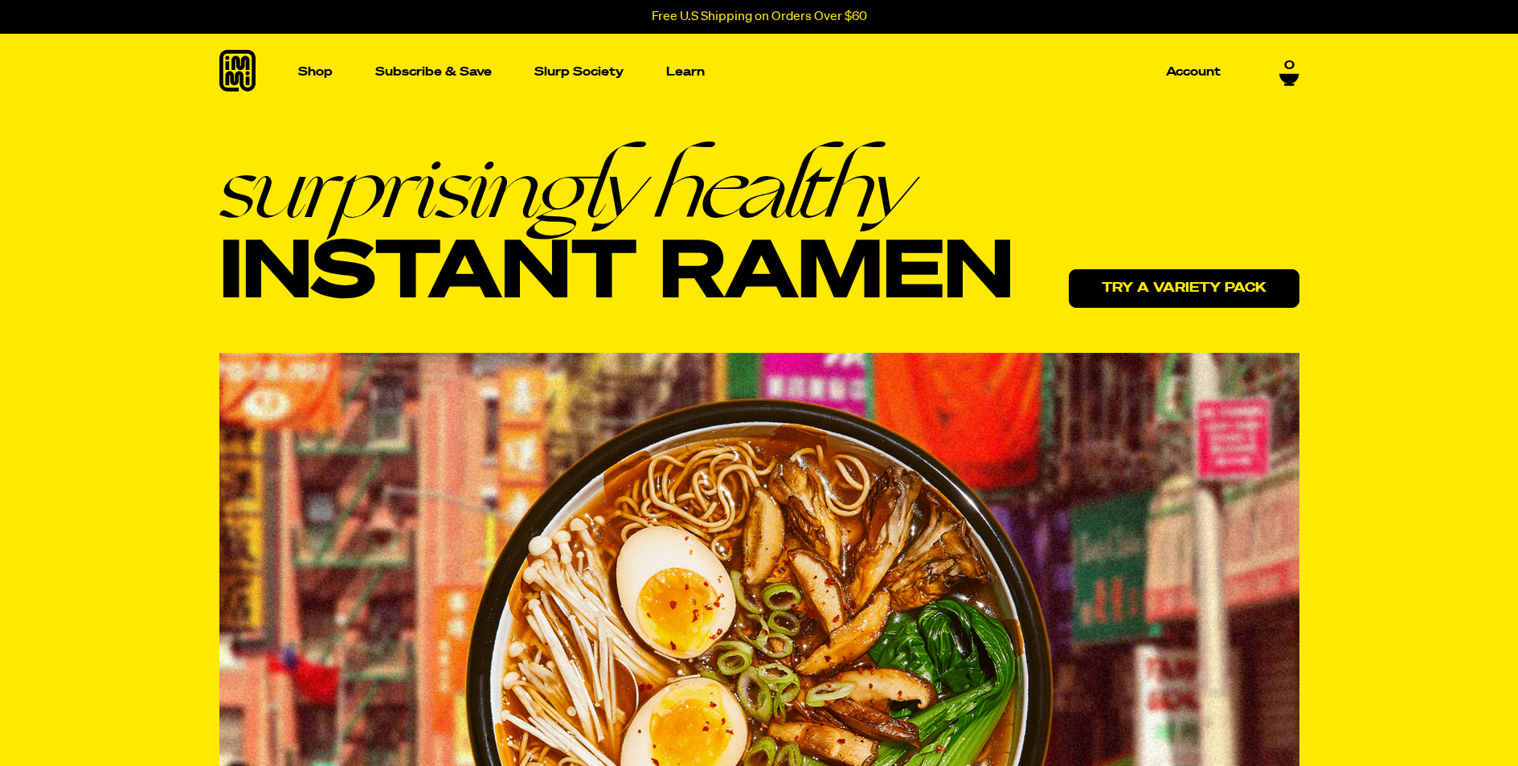
click at [1104, 287] on link "Try a variety pack" at bounding box center [1184, 288] width 231 height 39
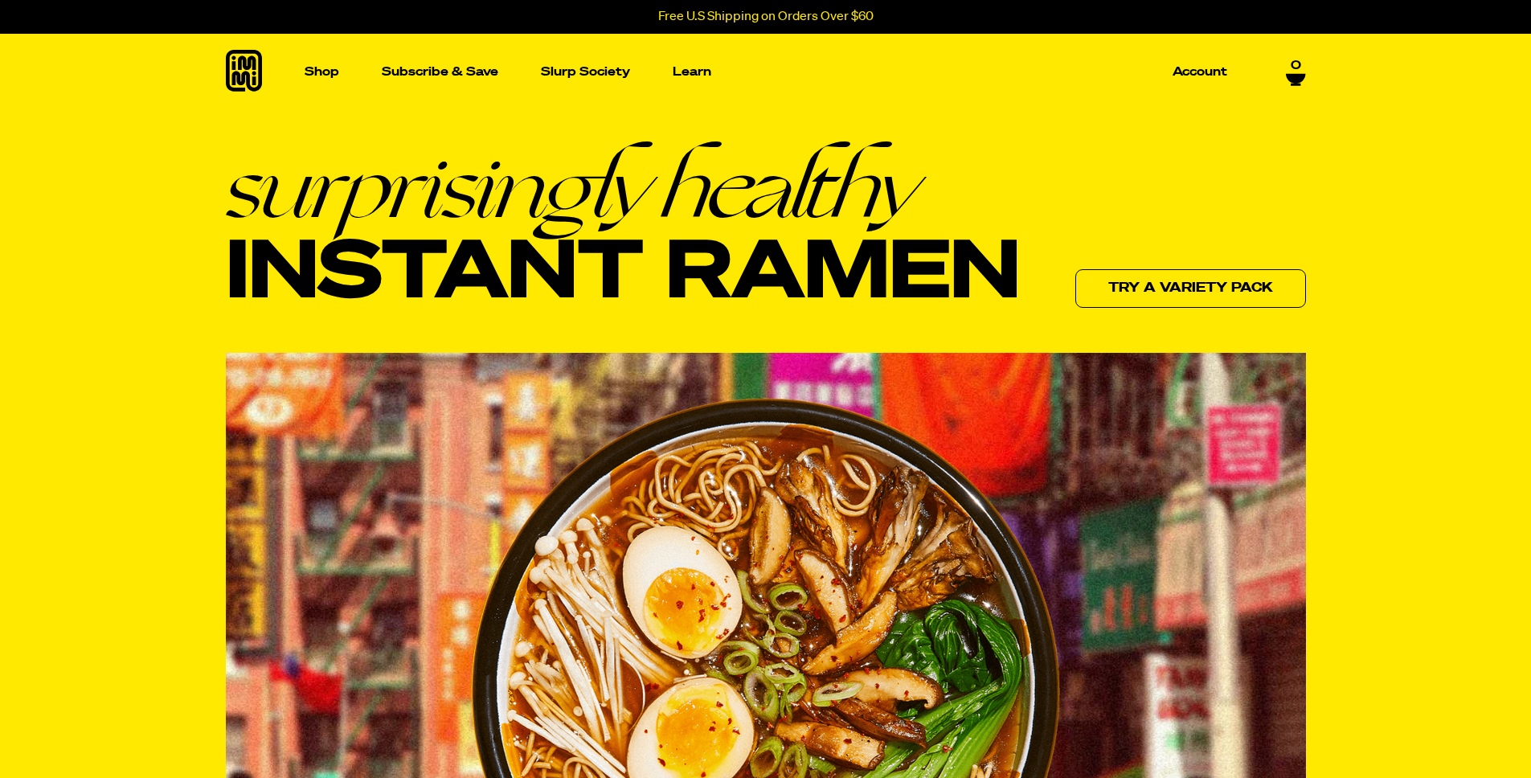
drag, startPoint x: 841, startPoint y: 85, endPoint x: 898, endPoint y: 103, distance: 59.0
click at [841, 85] on ul "Shop Packets Cups new Toppings new Merch Subscribe & Save Slurp Society Learn O…" at bounding box center [765, 72] width 935 height 76
